Goal: Find contact information: Find contact information

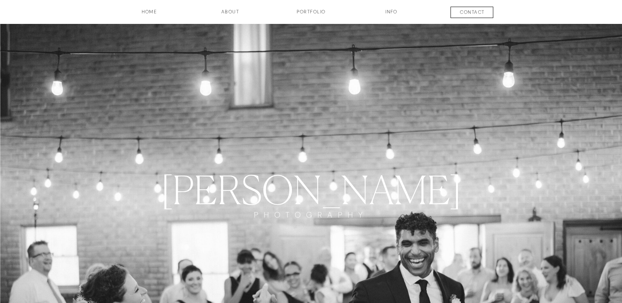
click at [461, 11] on h3 "contact" at bounding box center [472, 13] width 58 height 9
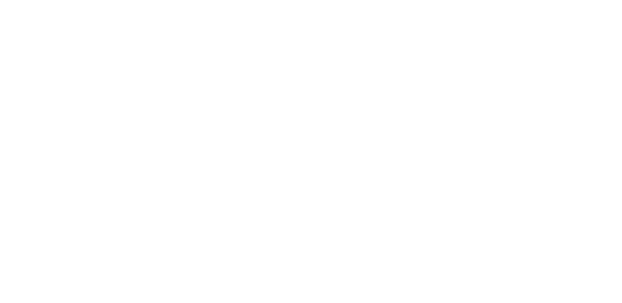
scroll to position [683, 0]
